Goal: Communication & Community: Answer question/provide support

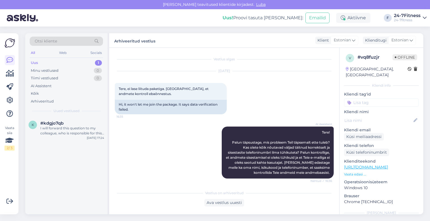
scroll to position [87, 0]
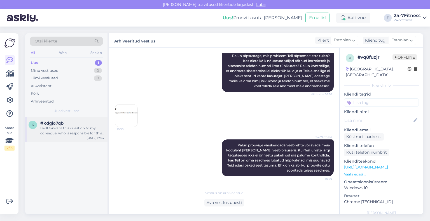
click at [70, 130] on div "I will forward this question to my colleague, who is responsible for this. The …" at bounding box center [72, 131] width 64 height 10
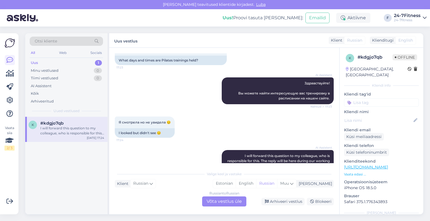
scroll to position [0, 0]
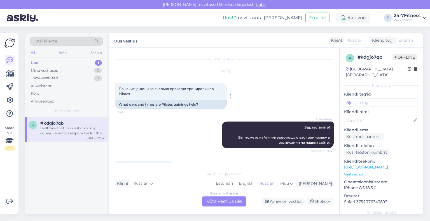
drag, startPoint x: 133, startPoint y: 94, endPoint x: 117, endPoint y: 86, distance: 17.9
click at [117, 86] on div "По каким дням и во сколько проходят тренировки по Pilates 17:23" at bounding box center [171, 91] width 112 height 17
copy span "По каким дням и во сколько проходят тренировки по Pilates"
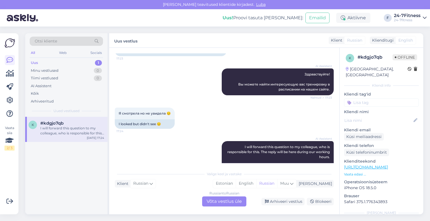
scroll to position [56, 0]
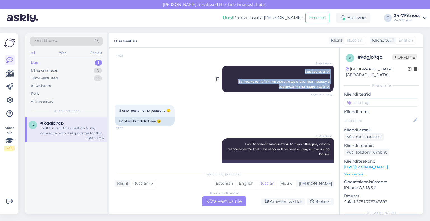
drag, startPoint x: 325, startPoint y: 86, endPoint x: 296, endPoint y: 71, distance: 32.5
click at [296, 71] on div "AI Assistent Здравствуйте! Вы можете найти интересующую вас тренировку в распис…" at bounding box center [278, 79] width 112 height 27
copy span "Здравствуйте! Вы можете найти интересующую вас тренировку в расписании на нашем…"
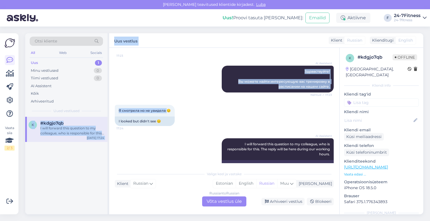
drag, startPoint x: 167, startPoint y: 110, endPoint x: 108, endPoint y: 112, distance: 58.5
click at [108, 112] on div "Otsi kliente All Web Socials Uus 1 Minu vestlused 0 Tiimi vestlused 0 AI Assist…" at bounding box center [224, 123] width 398 height 181
click at [138, 111] on span "Я смотрела но не увидела 😔" at bounding box center [145, 111] width 52 height 4
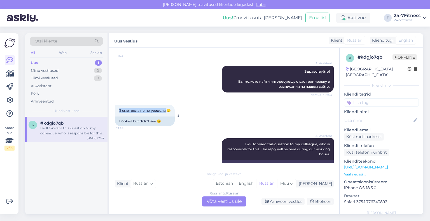
drag, startPoint x: 164, startPoint y: 110, endPoint x: 116, endPoint y: 110, distance: 47.8
click at [116, 110] on div "Я смотрела но не увидела 😔 17:24" at bounding box center [145, 111] width 60 height 12
copy span "Я смотрела но не увидела"
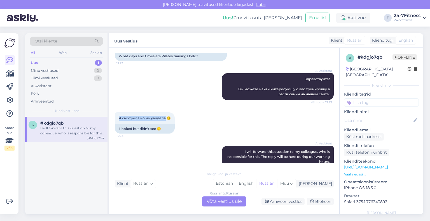
scroll to position [73, 0]
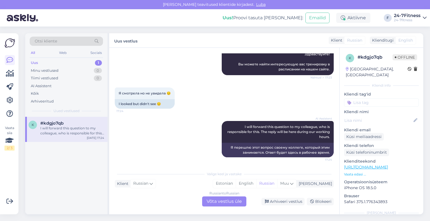
click at [222, 197] on div "Russian to Russian Võta vestlus üle" at bounding box center [224, 202] width 44 height 10
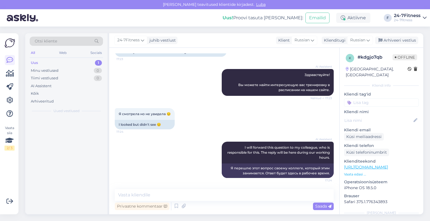
scroll to position [53, 0]
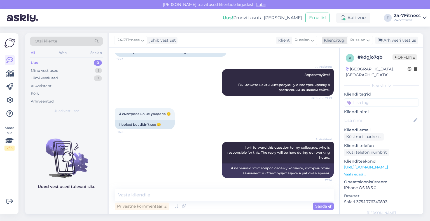
click at [333, 41] on div "Klienditugi" at bounding box center [333, 40] width 24 height 6
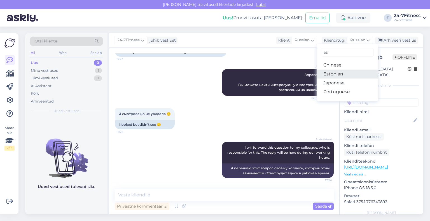
type input "es"
click at [346, 70] on link "Estonian" at bounding box center [347, 74] width 62 height 9
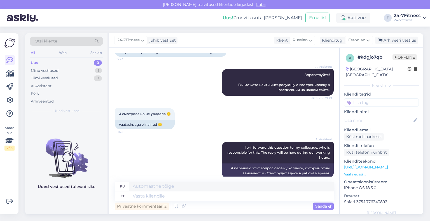
scroll to position [60, 0]
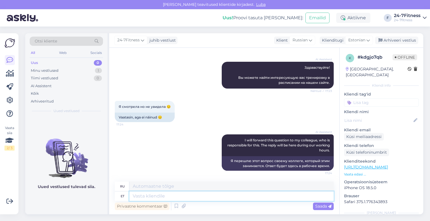
click at [241, 196] on textarea at bounding box center [231, 197] width 204 height 10
paste textarea "Tunniplaanis rühmatreeninguid vaadates palun veenduge et olete valinud õige näd…"
type textarea "Tunniplaanis rühmatreeninguid vaadates palun veenduge et olete valinud õige näd…"
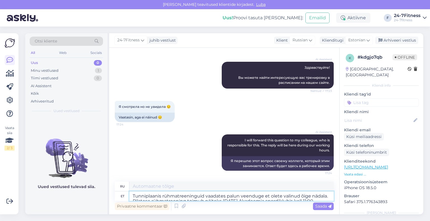
scroll to position [70, 0]
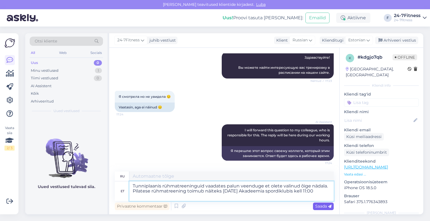
type textarea "При просмотре групповых тренировок в расписании занятий, пожалуйста, убедитесь,…"
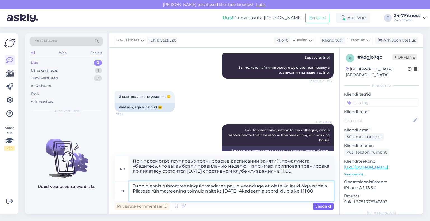
scroll to position [73, 0]
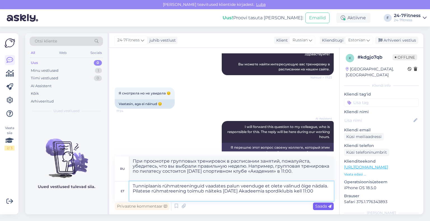
type textarea "Tunniplaanis rühmatreeninguid vaadates palun veenduge et olete valinud õige näd…"
click at [319, 206] on span "Saada" at bounding box center [323, 206] width 16 height 5
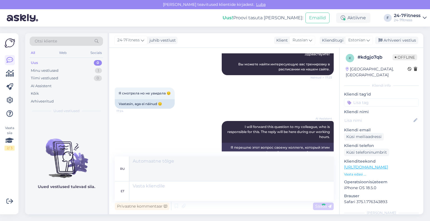
scroll to position [124, 0]
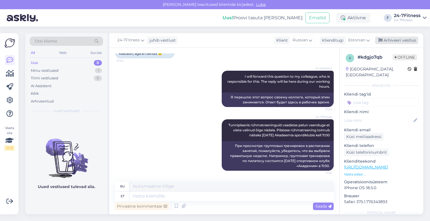
click at [397, 41] on div "Arhiveeri vestlus" at bounding box center [396, 41] width 43 height 8
